Goal: Information Seeking & Learning: Learn about a topic

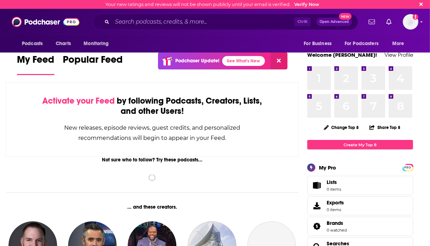
click at [161, 19] on input "Search podcasts, credits, & more..." at bounding box center [203, 21] width 182 height 11
click at [165, 26] on input "Search podcasts, credits, & more..." at bounding box center [203, 21] width 182 height 11
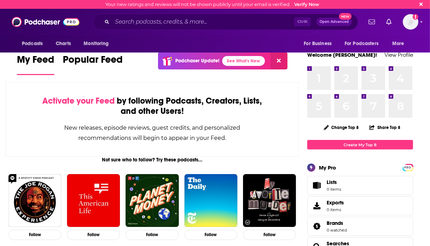
click at [131, 16] on div "Ctrl K Open Advanced New" at bounding box center [226, 22] width 266 height 16
click at [130, 19] on input "Search podcasts, credits, & more..." at bounding box center [203, 21] width 182 height 11
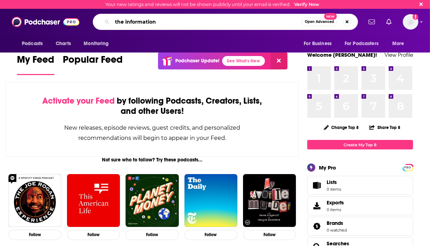
type input "the information"
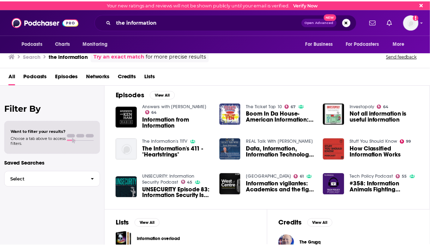
scroll to position [106, 0]
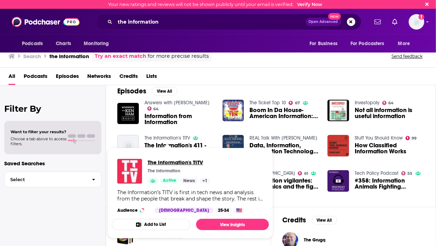
click at [164, 163] on span "The Information's TITV" at bounding box center [179, 162] width 62 height 7
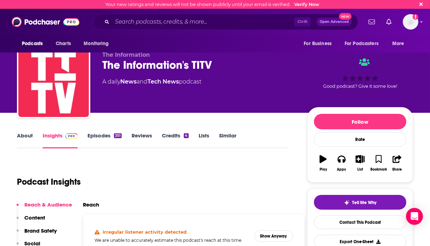
scroll to position [71, 0]
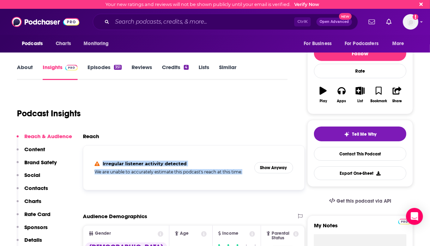
drag, startPoint x: 244, startPoint y: 173, endPoint x: 102, endPoint y: 163, distance: 141.9
click at [102, 163] on div "Irregular listener activity detected We are unable to accurately estimate this …" at bounding box center [172, 168] width 154 height 14
copy div "Irregular listener activity detected We are unable to accurately estimate this …"
